Goal: Information Seeking & Learning: Learn about a topic

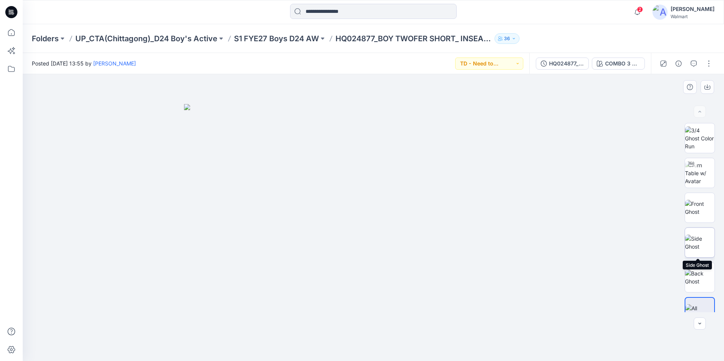
click at [700, 245] on img at bounding box center [700, 243] width 30 height 16
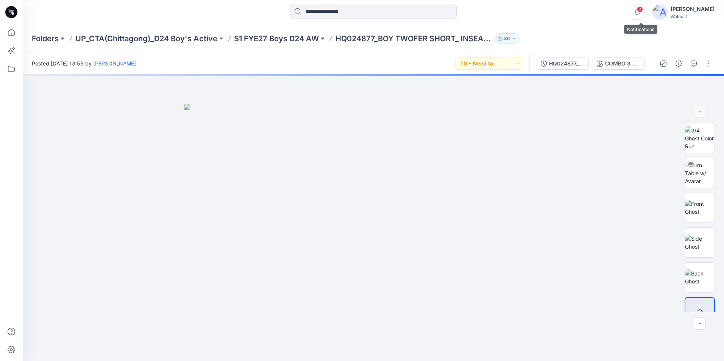
click at [645, 11] on button "button" at bounding box center [637, 12] width 15 height 15
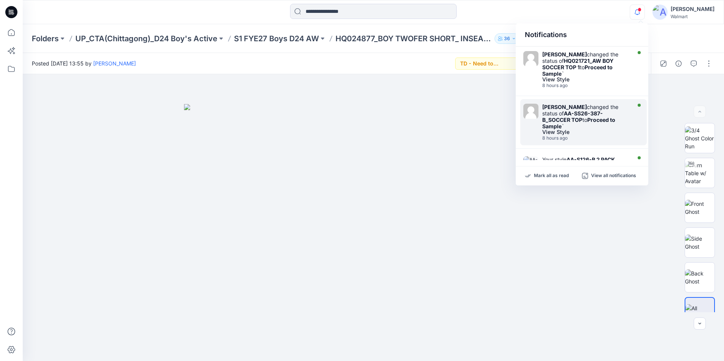
click at [592, 117] on strong "Proceed to Sample" at bounding box center [578, 123] width 73 height 13
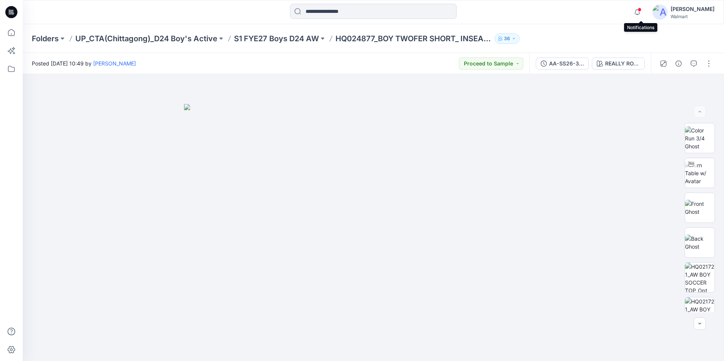
click at [641, 9] on span at bounding box center [640, 10] width 4 height 4
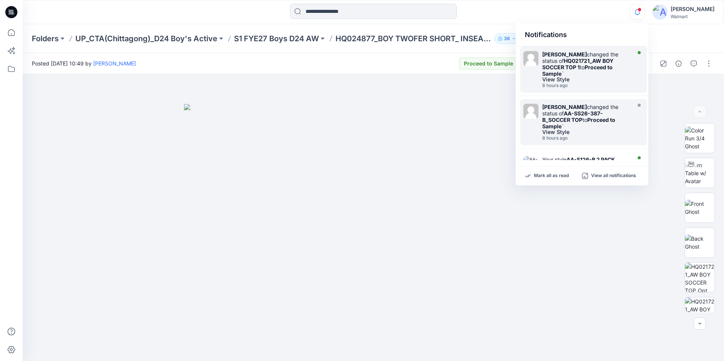
click at [590, 62] on strong "HQ021721_AW BOY SOCCER TOP 1" at bounding box center [577, 64] width 71 height 13
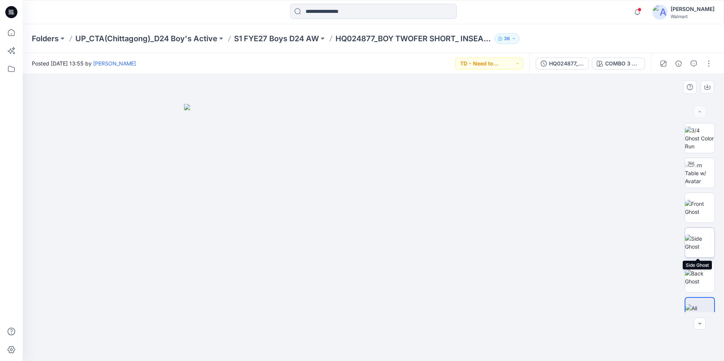
click at [693, 245] on img at bounding box center [700, 243] width 30 height 16
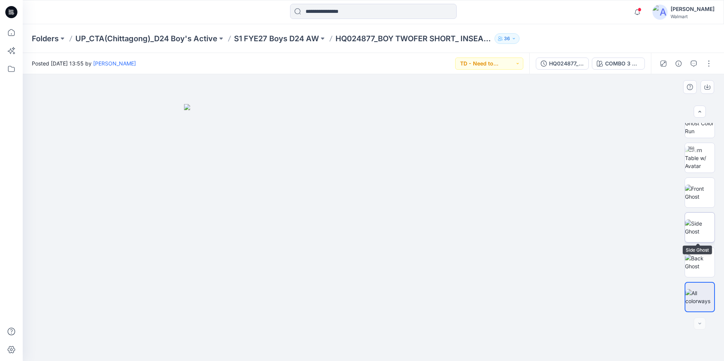
click at [700, 233] on img at bounding box center [700, 228] width 30 height 16
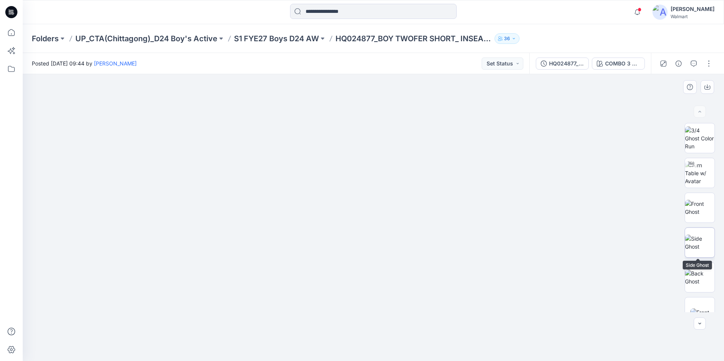
click at [698, 242] on img at bounding box center [700, 243] width 30 height 16
